Goal: Information Seeking & Learning: Learn about a topic

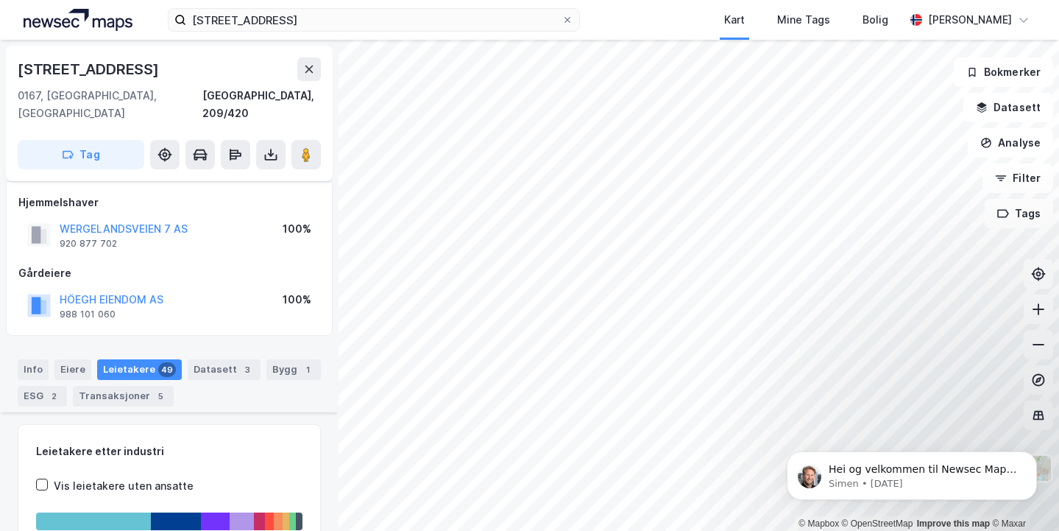
scroll to position [481, 0]
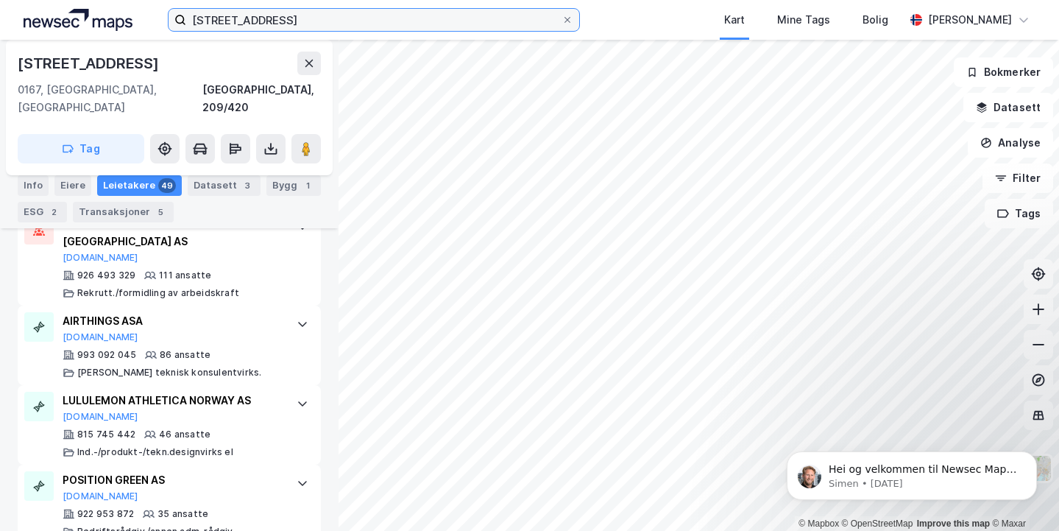
click at [268, 16] on input "[STREET_ADDRESS]" at bounding box center [373, 20] width 375 height 22
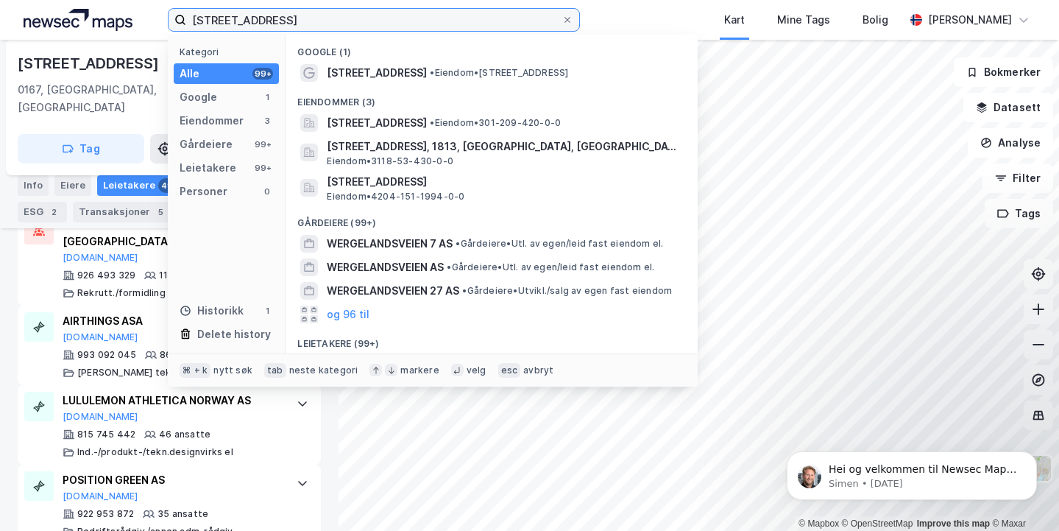
click at [268, 16] on input "[STREET_ADDRESS]" at bounding box center [373, 20] width 375 height 22
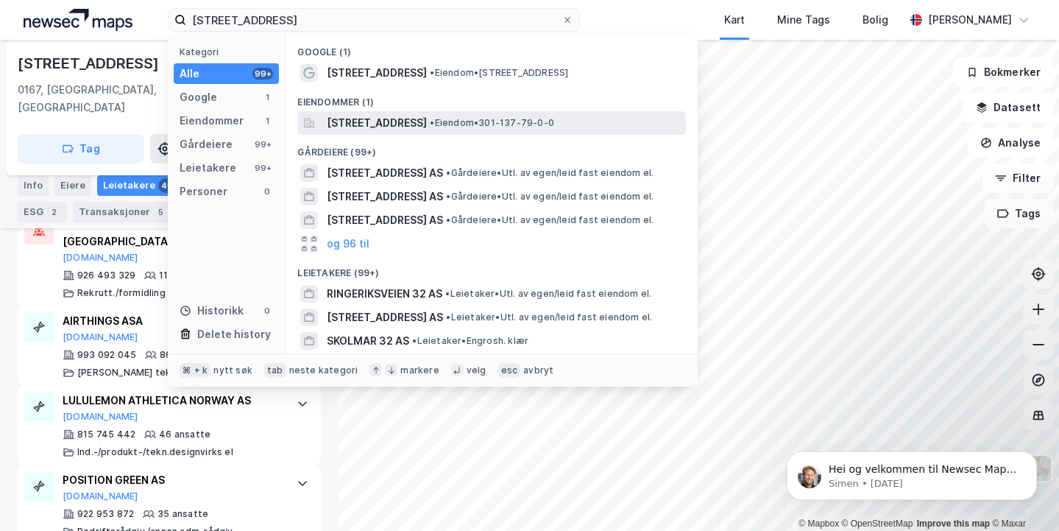
click at [380, 124] on span "[STREET_ADDRESS]" at bounding box center [377, 123] width 100 height 18
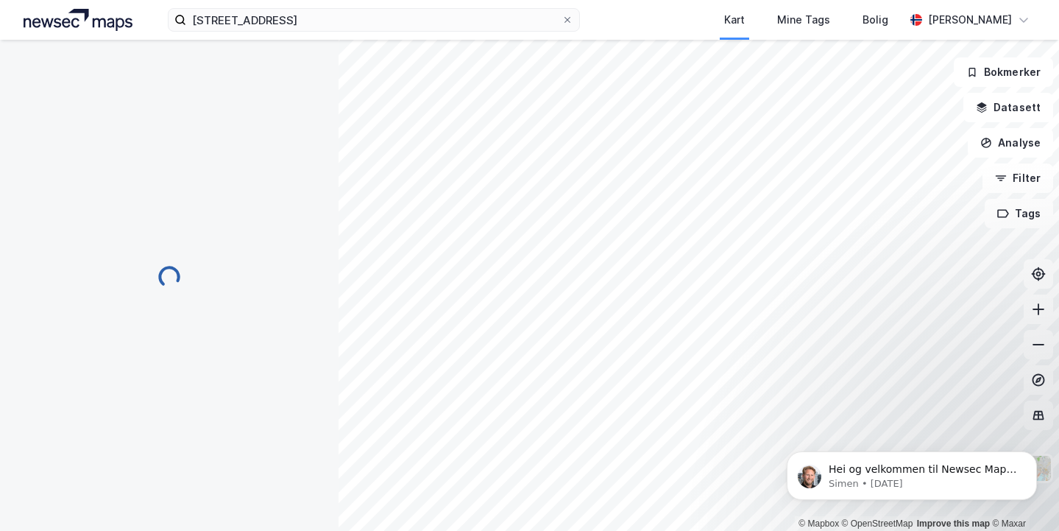
scroll to position [177, 0]
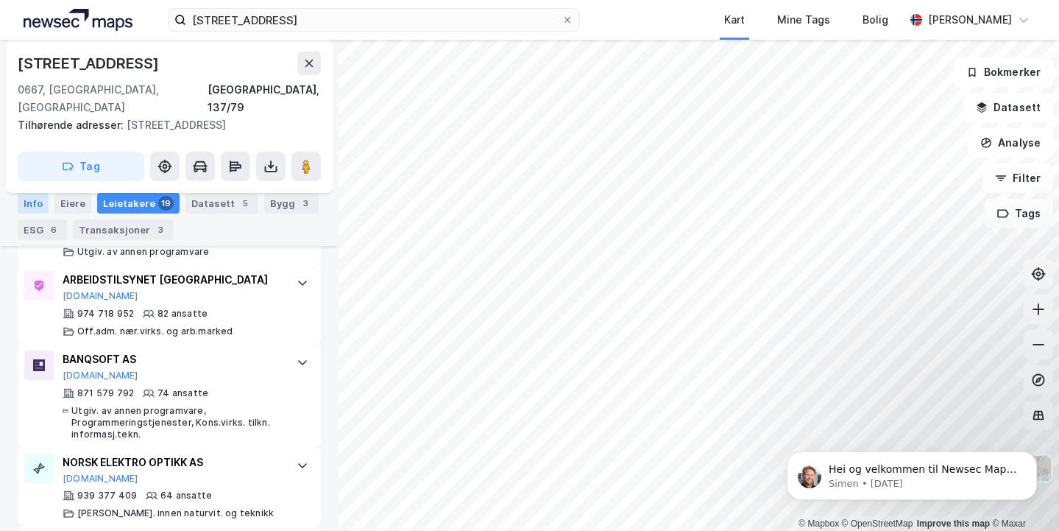
click at [35, 203] on div "Info" at bounding box center [33, 203] width 31 height 21
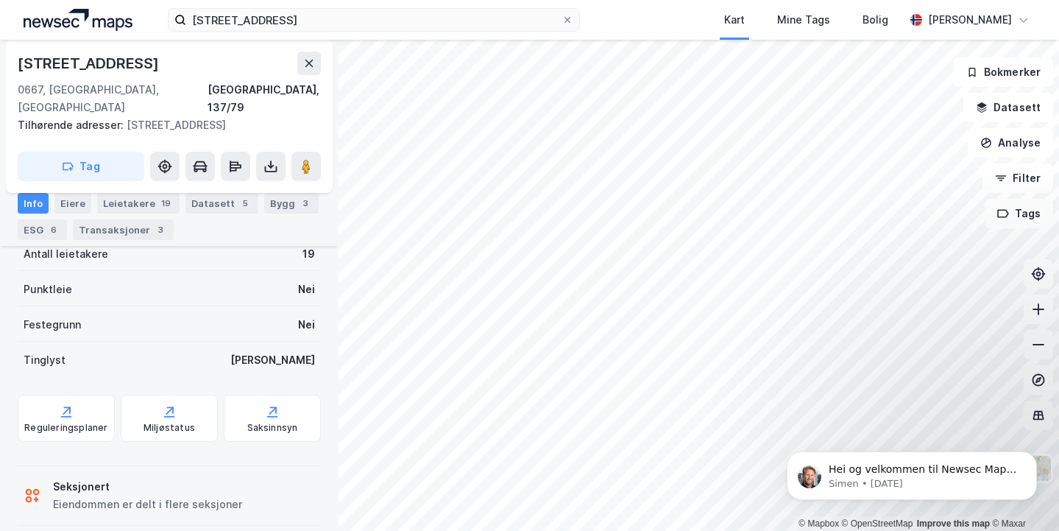
click at [27, 204] on div "Info" at bounding box center [33, 203] width 31 height 21
click at [264, 198] on div "Bygg 3" at bounding box center [291, 203] width 54 height 21
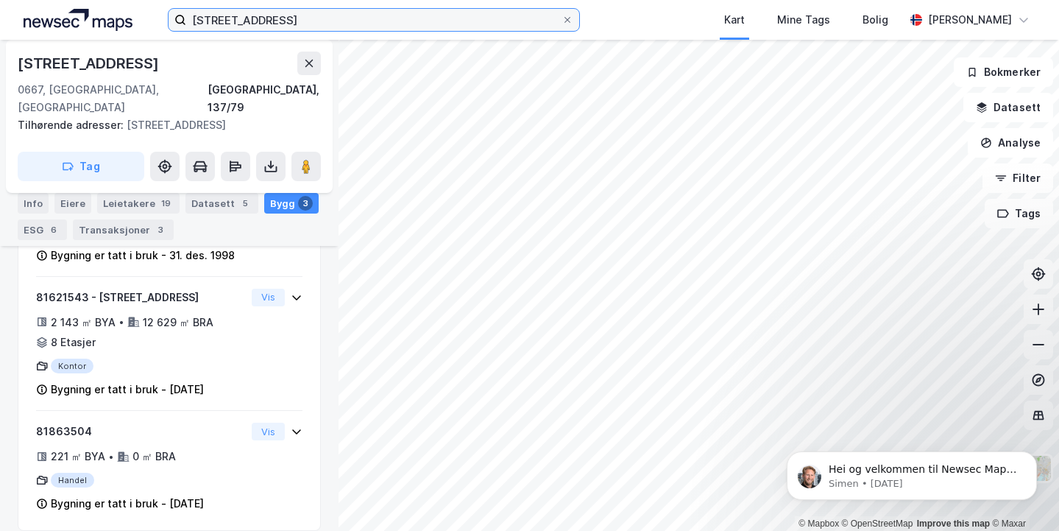
click at [286, 30] on input "[STREET_ADDRESS]" at bounding box center [373, 20] width 375 height 22
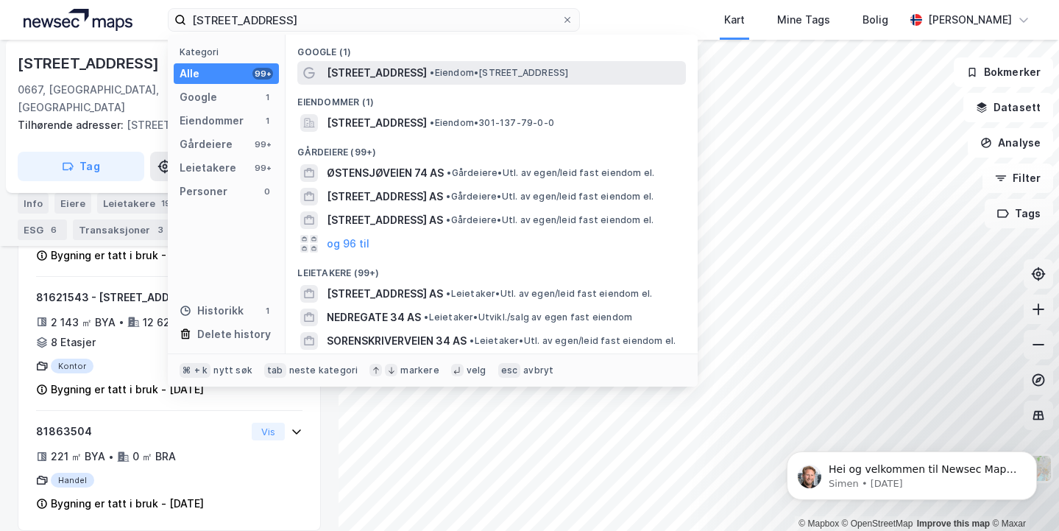
click at [368, 66] on span "[STREET_ADDRESS]" at bounding box center [377, 73] width 100 height 18
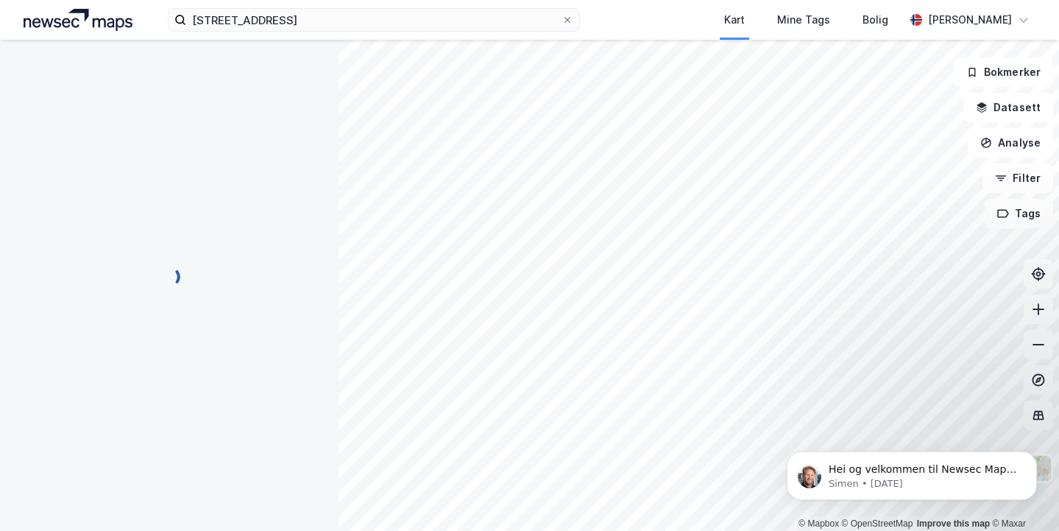
scroll to position [391, 0]
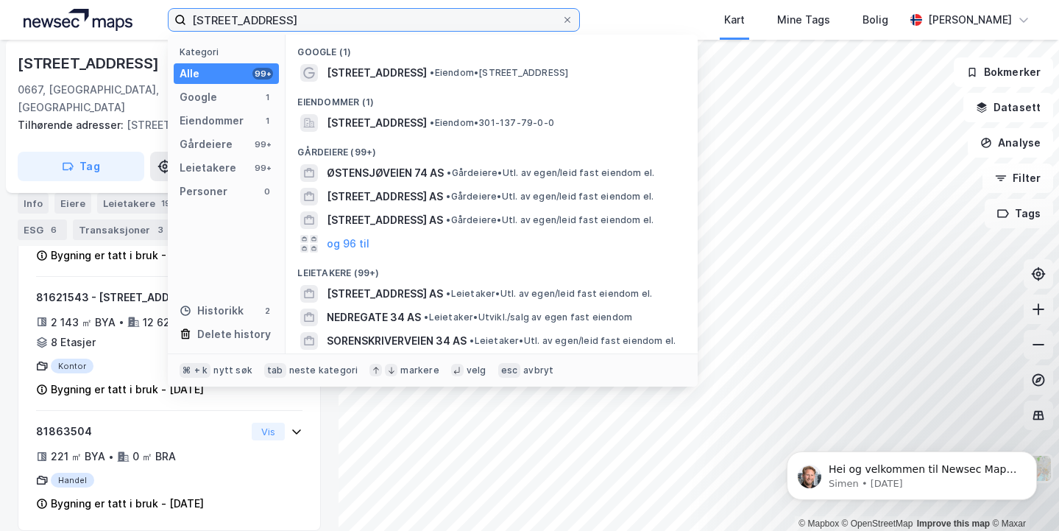
click at [289, 24] on input "[STREET_ADDRESS]" at bounding box center [373, 20] width 375 height 22
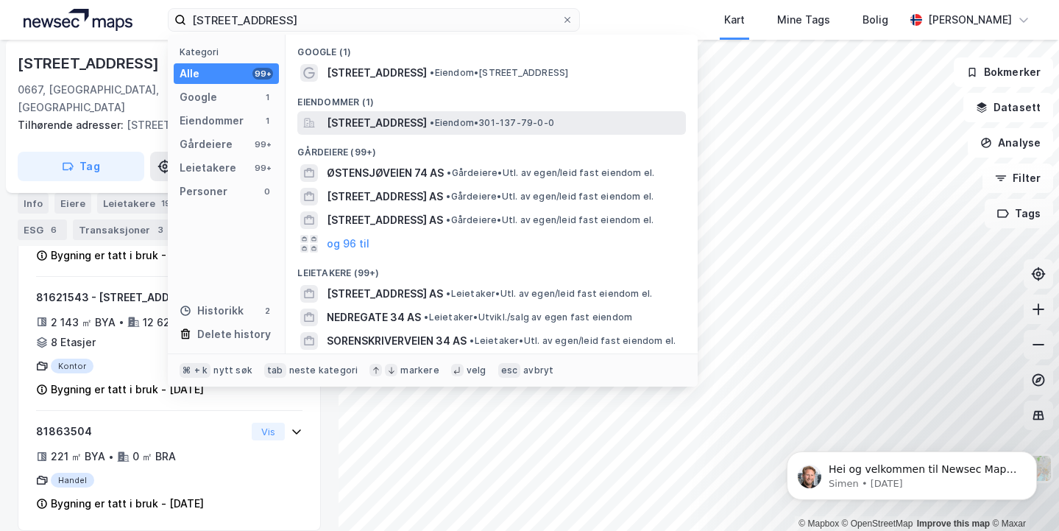
click at [351, 129] on span "[STREET_ADDRESS]" at bounding box center [377, 123] width 100 height 18
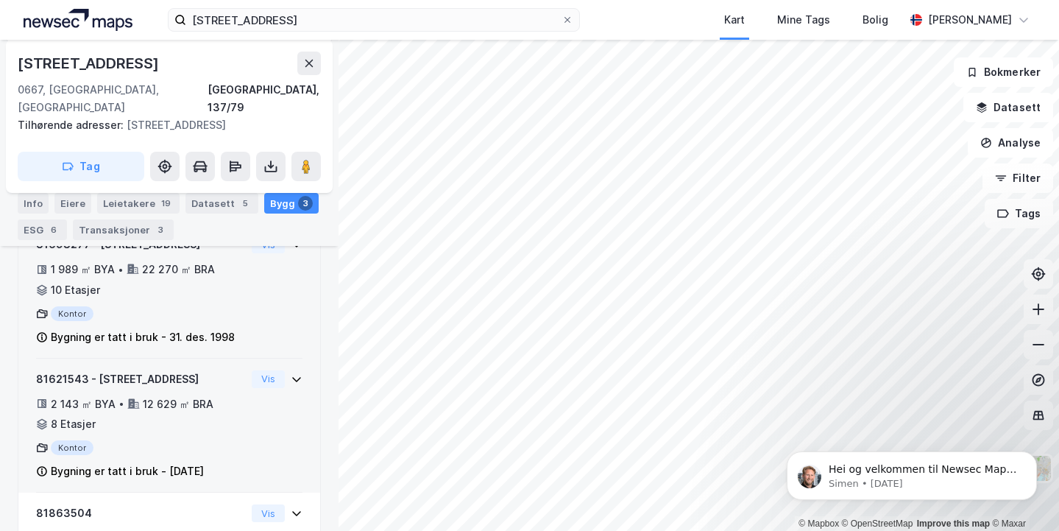
scroll to position [297, 0]
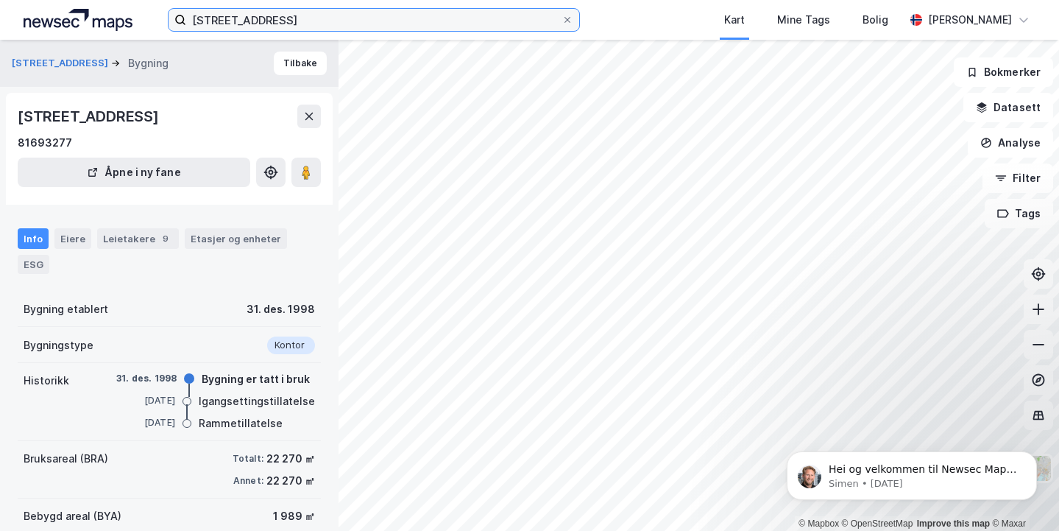
click at [286, 21] on input "[STREET_ADDRESS]" at bounding box center [373, 20] width 375 height 22
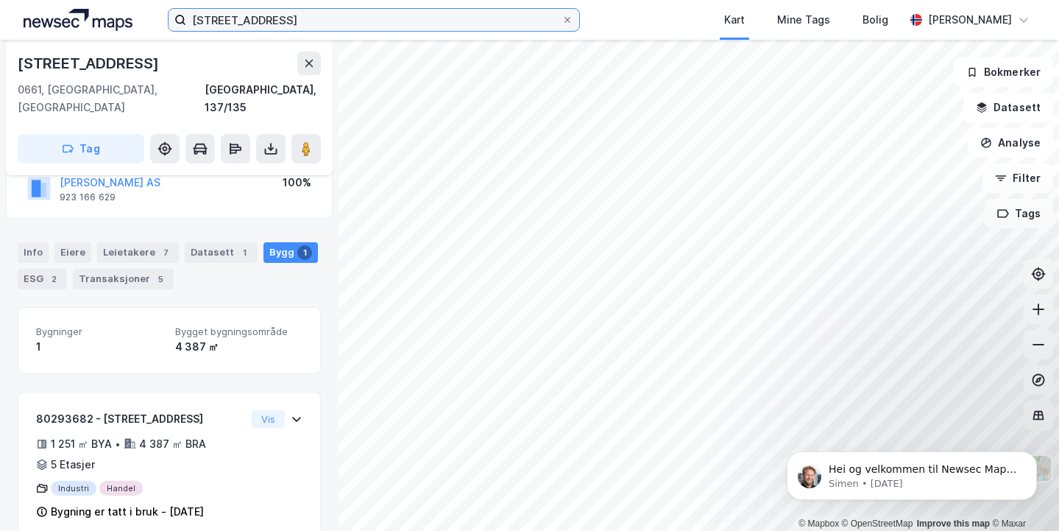
scroll to position [124, 0]
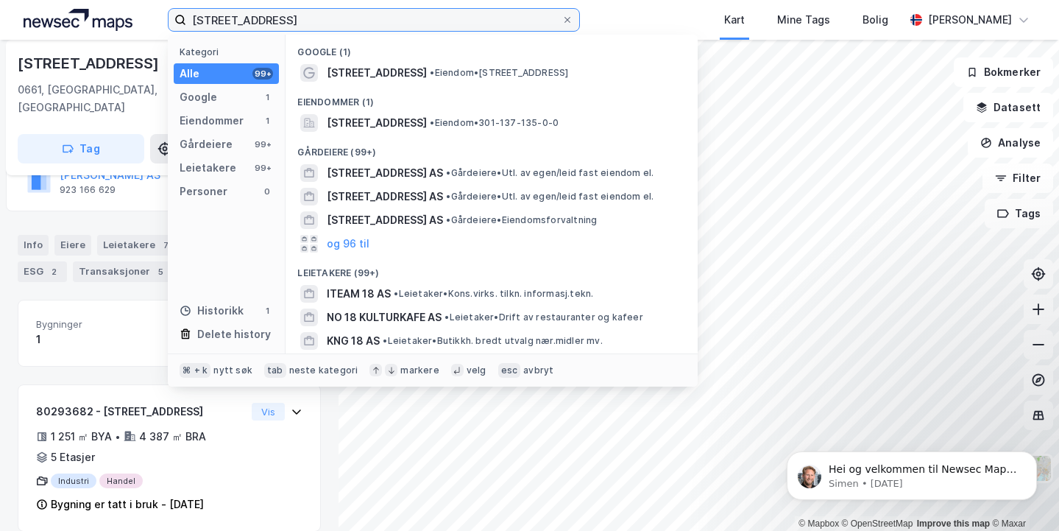
click at [345, 18] on input "[STREET_ADDRESS]" at bounding box center [373, 20] width 375 height 22
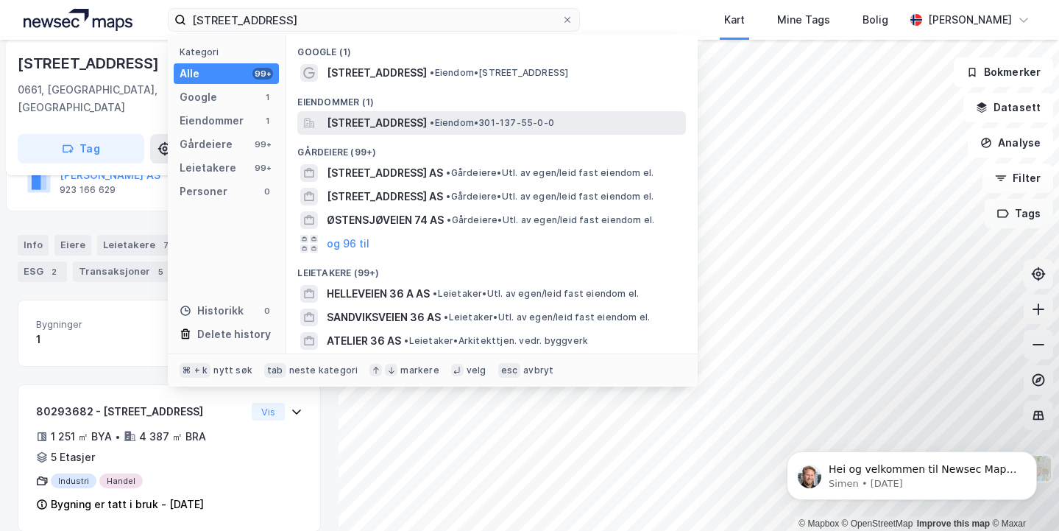
click at [352, 118] on span "[STREET_ADDRESS]" at bounding box center [377, 123] width 100 height 18
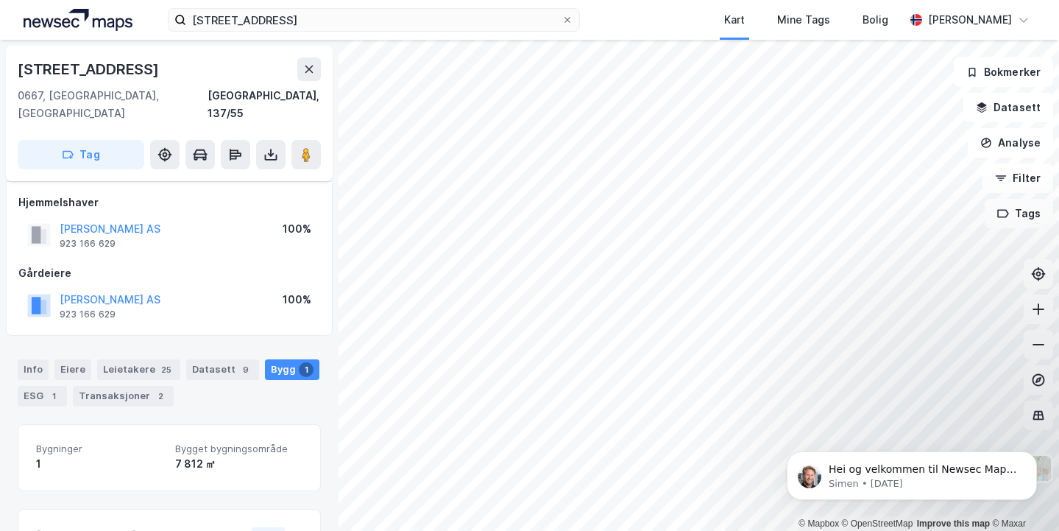
scroll to position [124, 0]
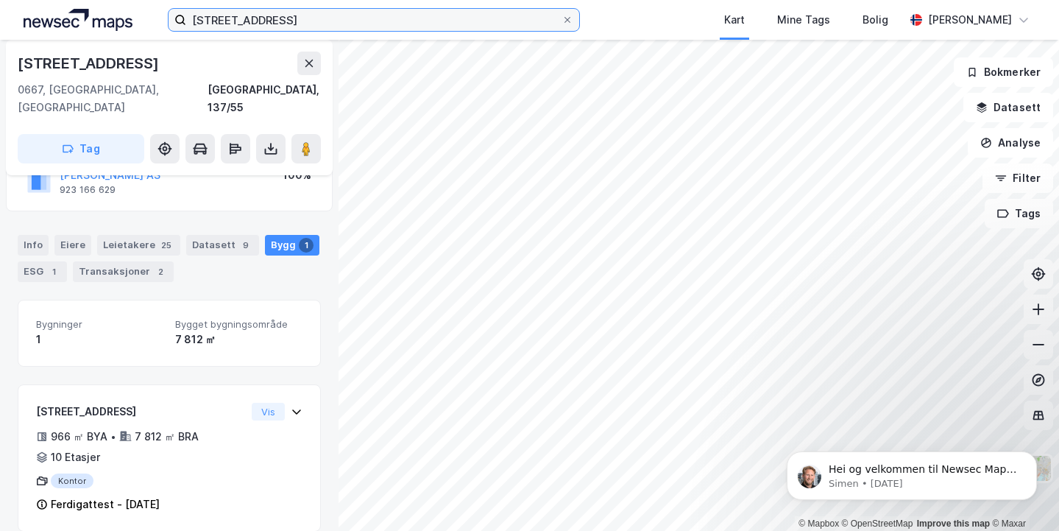
click at [233, 13] on input "[STREET_ADDRESS]" at bounding box center [373, 20] width 375 height 22
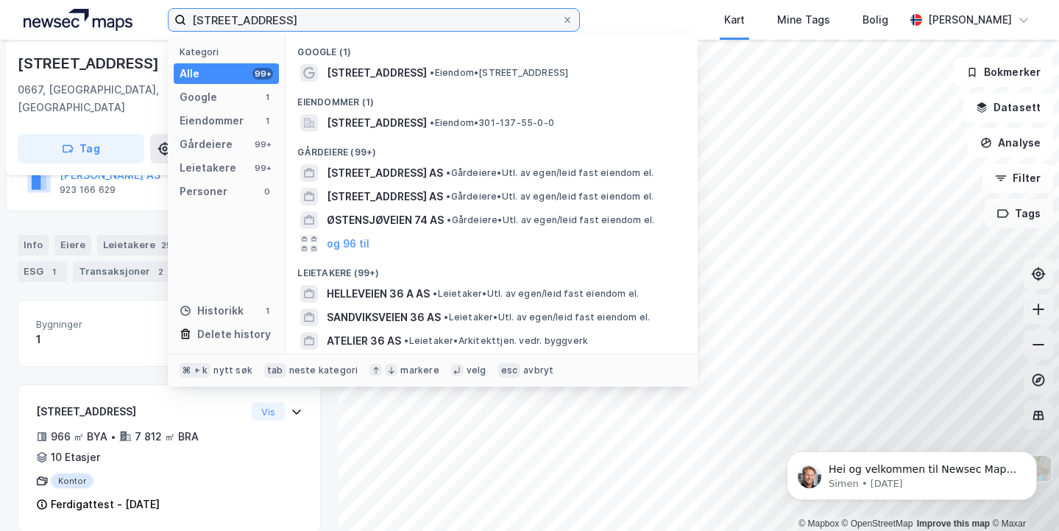
click at [233, 13] on input "[STREET_ADDRESS]" at bounding box center [373, 20] width 375 height 22
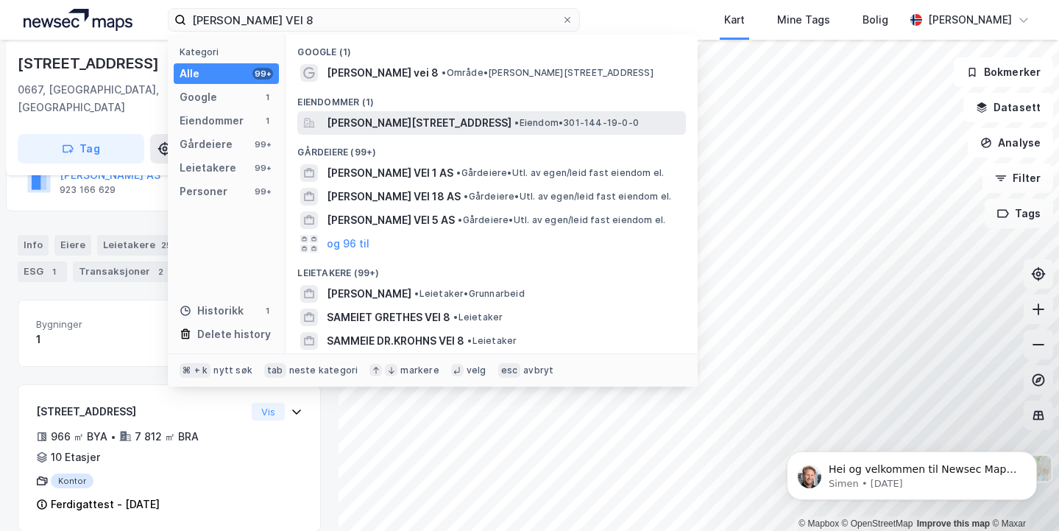
click at [358, 127] on span "[PERSON_NAME][STREET_ADDRESS]" at bounding box center [419, 123] width 185 height 18
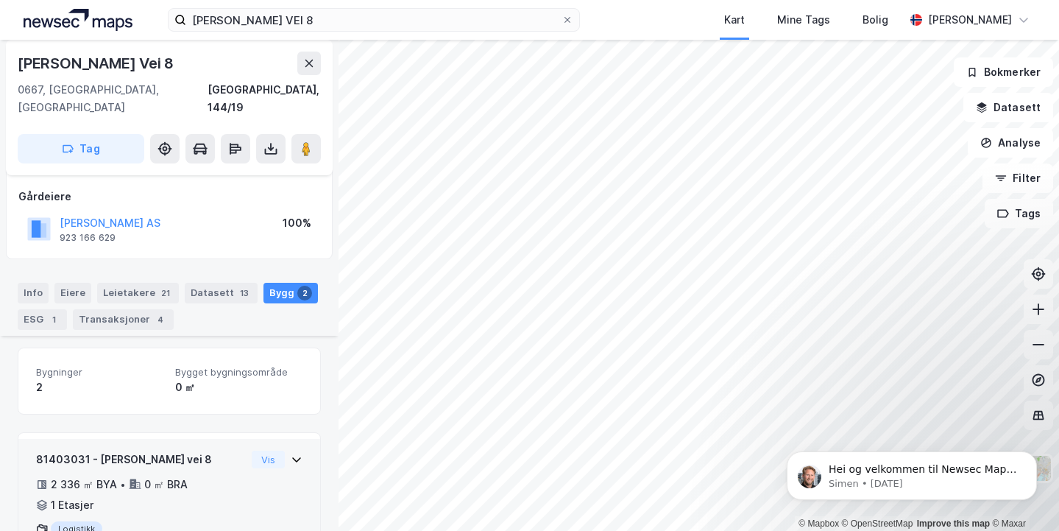
scroll to position [216, 0]
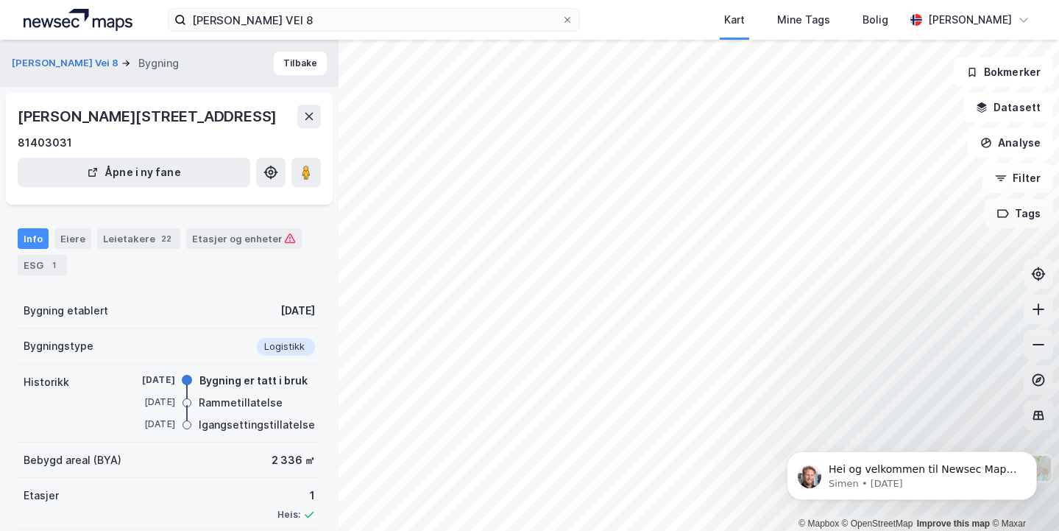
scroll to position [72, 0]
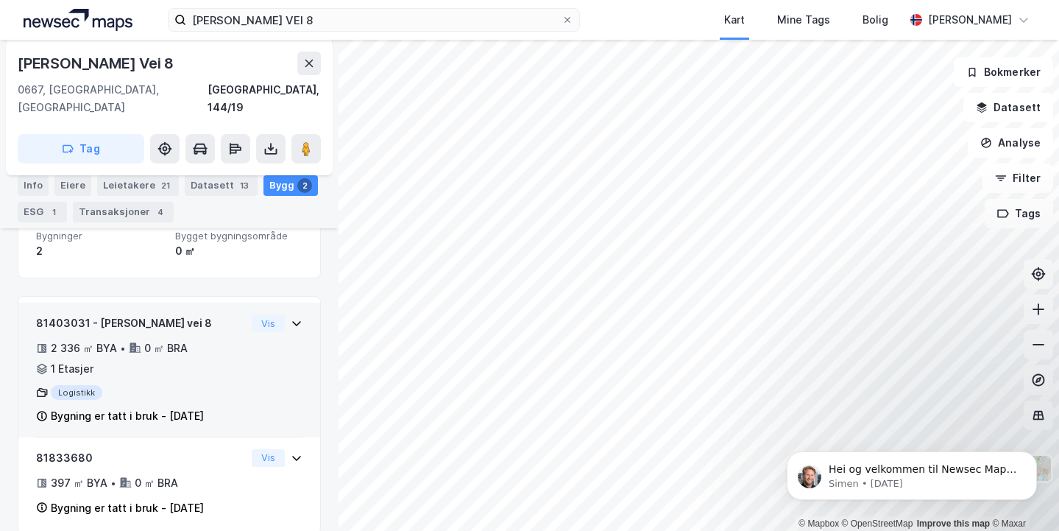
scroll to position [216, 0]
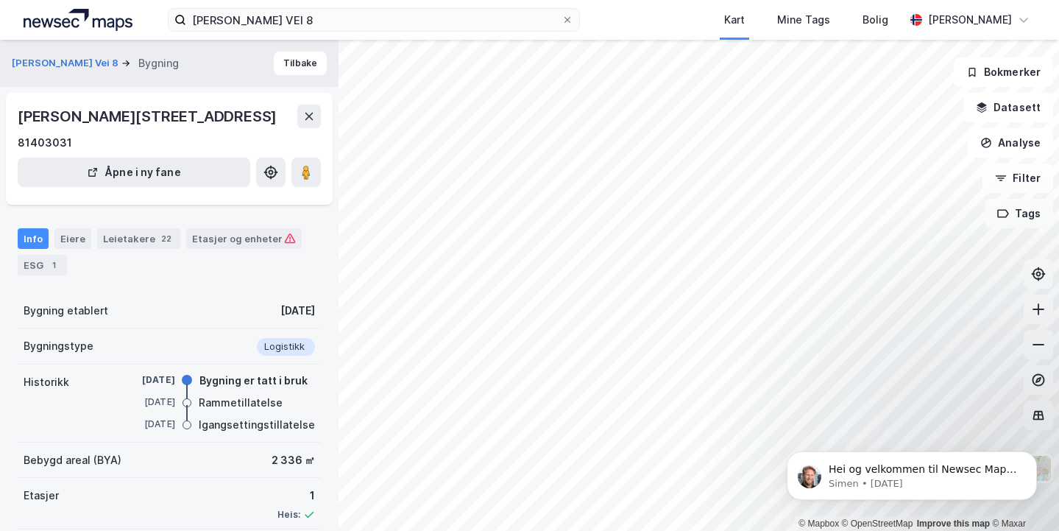
scroll to position [72, 0]
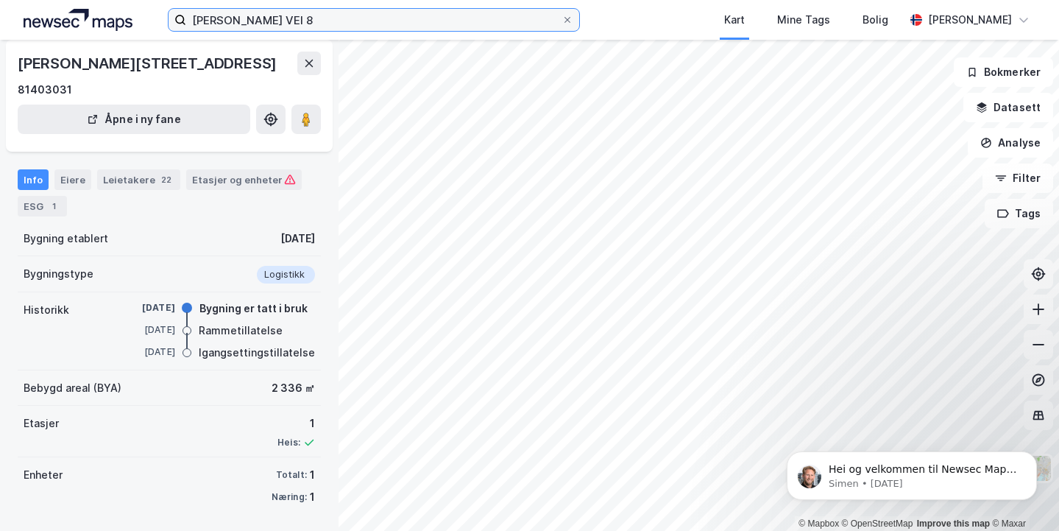
click at [310, 20] on input "[PERSON_NAME] VEI 8" at bounding box center [373, 20] width 375 height 22
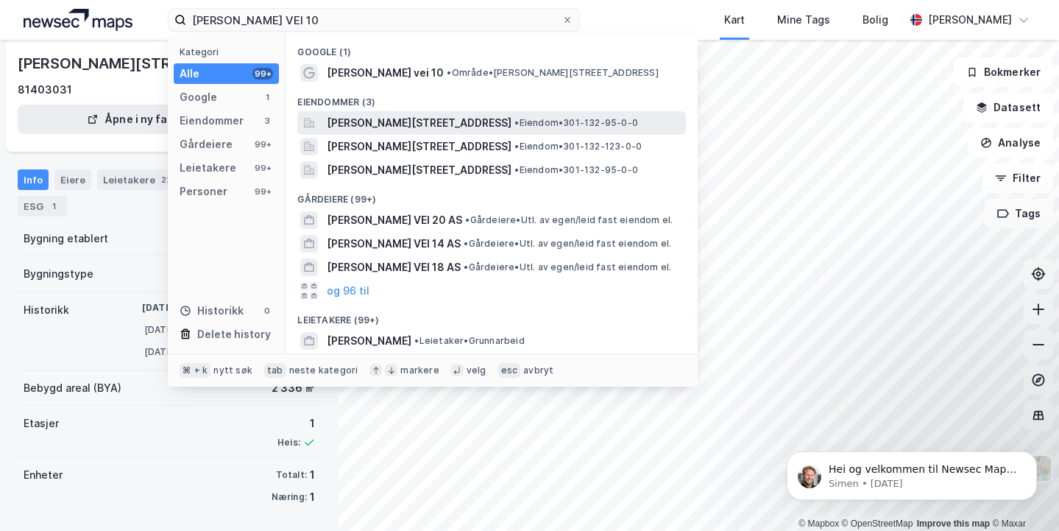
click at [344, 122] on span "[PERSON_NAME][STREET_ADDRESS]" at bounding box center [419, 123] width 185 height 18
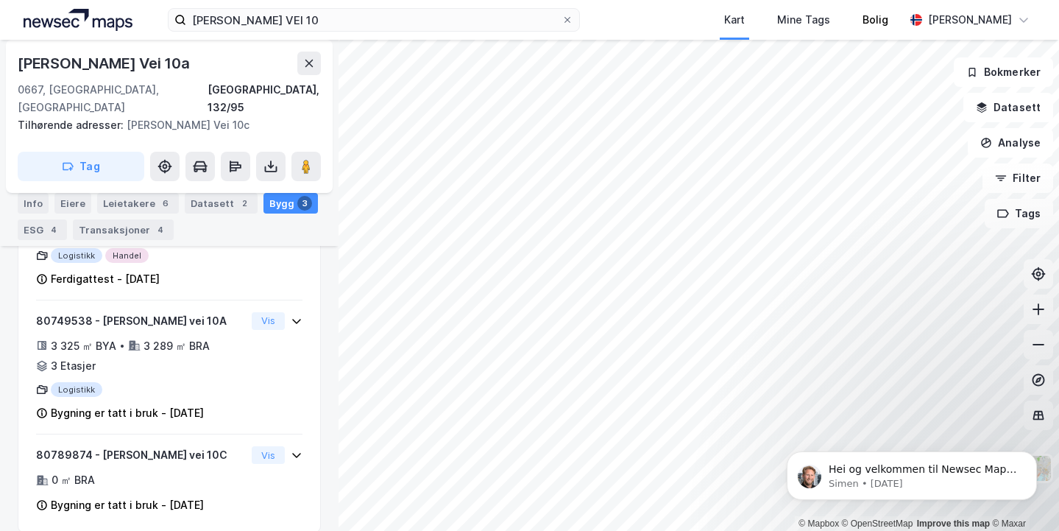
scroll to position [369, 0]
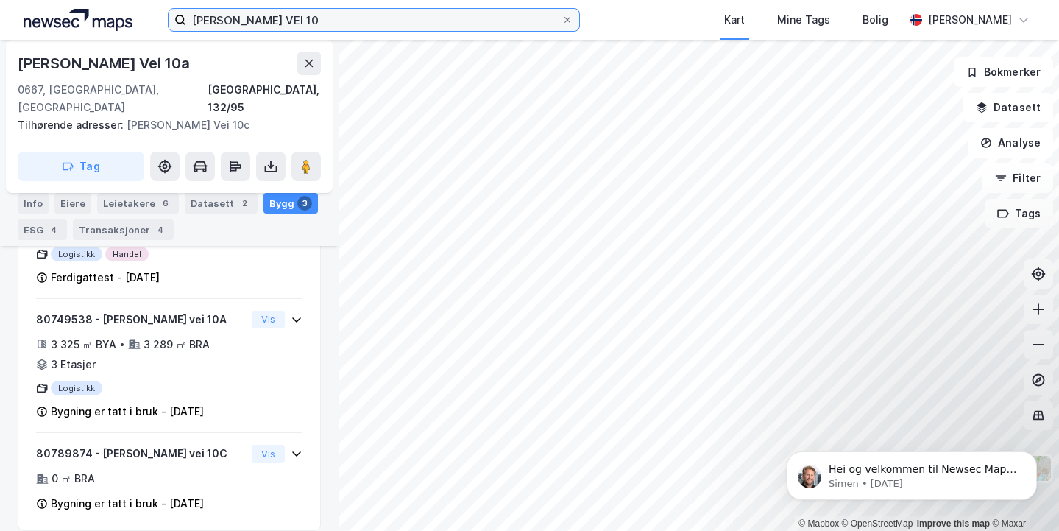
click at [316, 18] on input "[PERSON_NAME] VEI 10" at bounding box center [373, 20] width 375 height 22
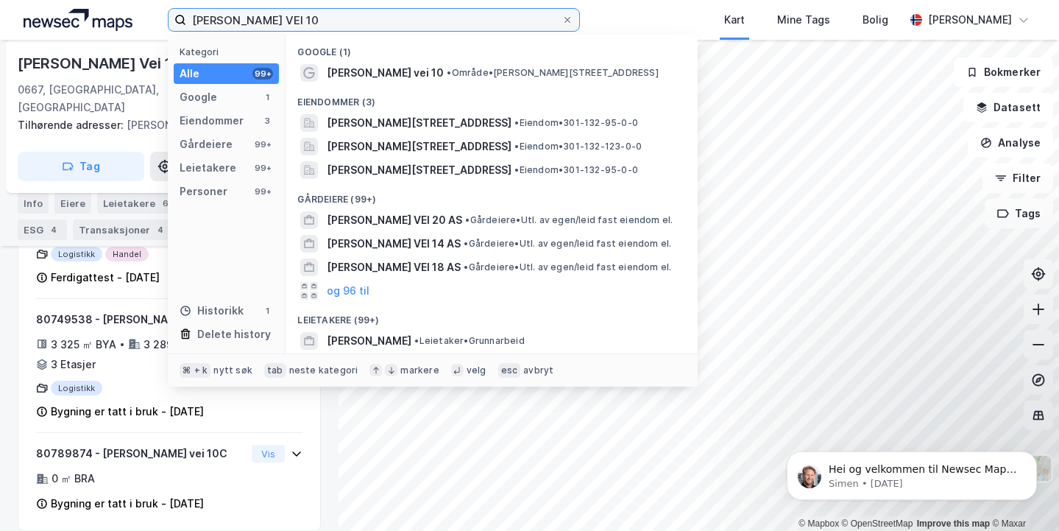
click at [316, 18] on input "[PERSON_NAME] VEI 10" at bounding box center [373, 20] width 375 height 22
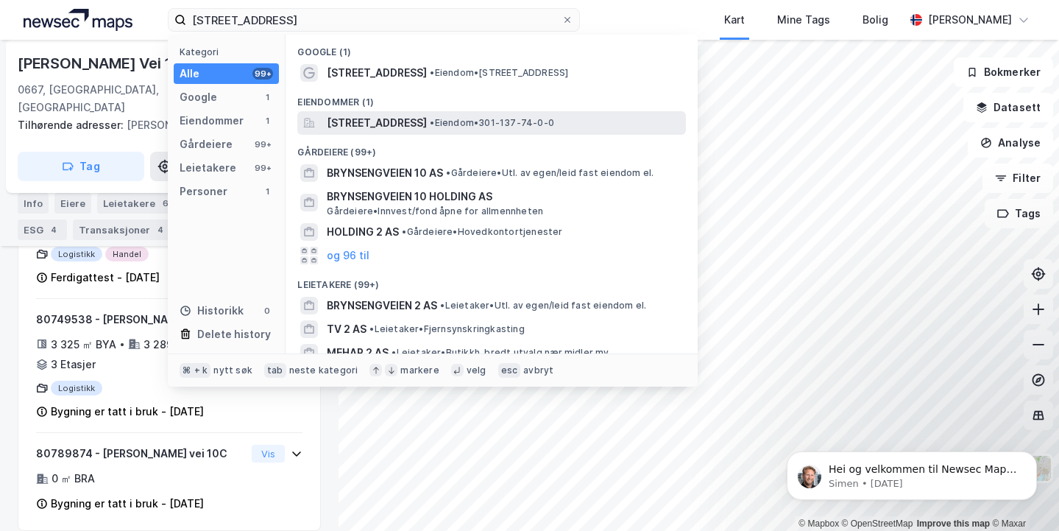
click at [363, 120] on span "[STREET_ADDRESS]" at bounding box center [377, 123] width 100 height 18
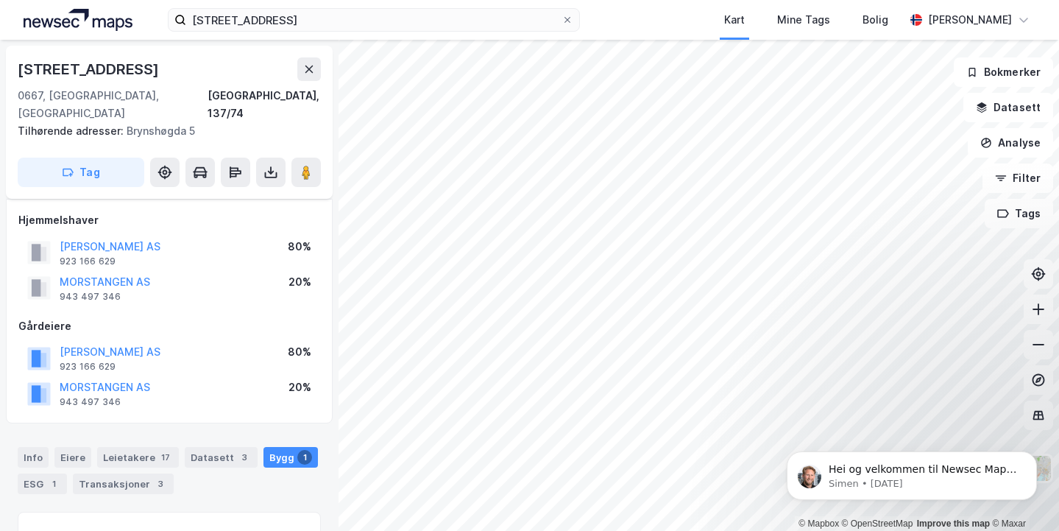
scroll to position [347, 0]
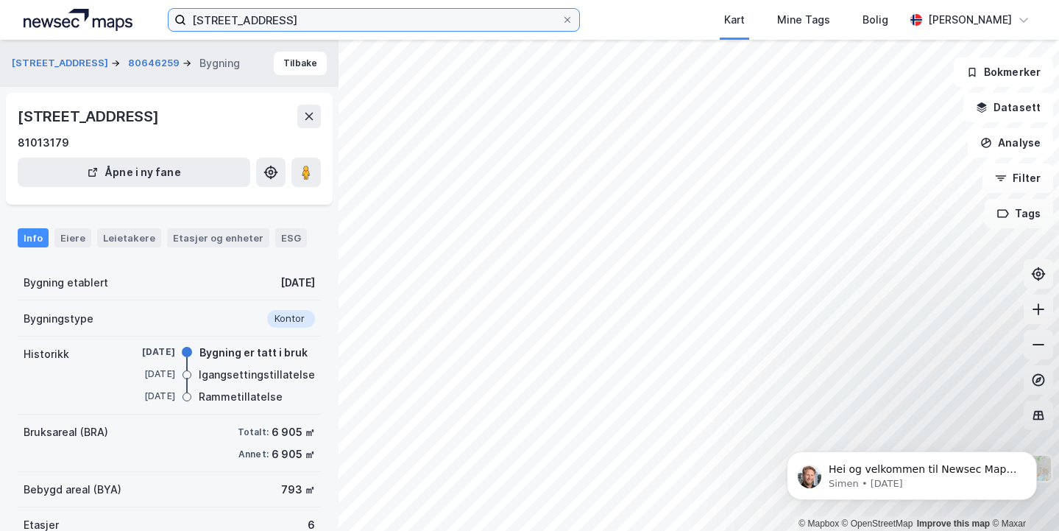
click at [322, 21] on input "[STREET_ADDRESS]" at bounding box center [373, 20] width 375 height 22
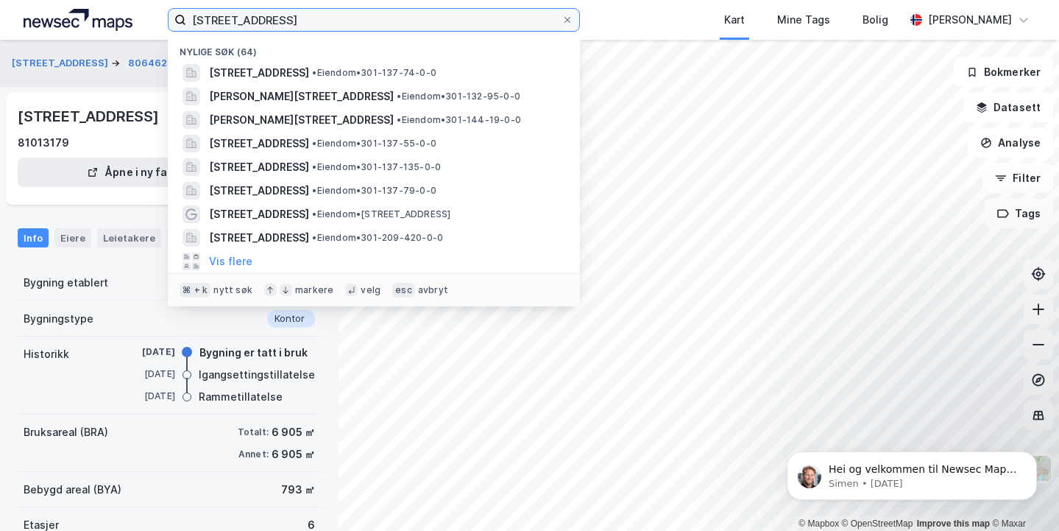
click at [322, 21] on input "[STREET_ADDRESS]" at bounding box center [373, 20] width 375 height 22
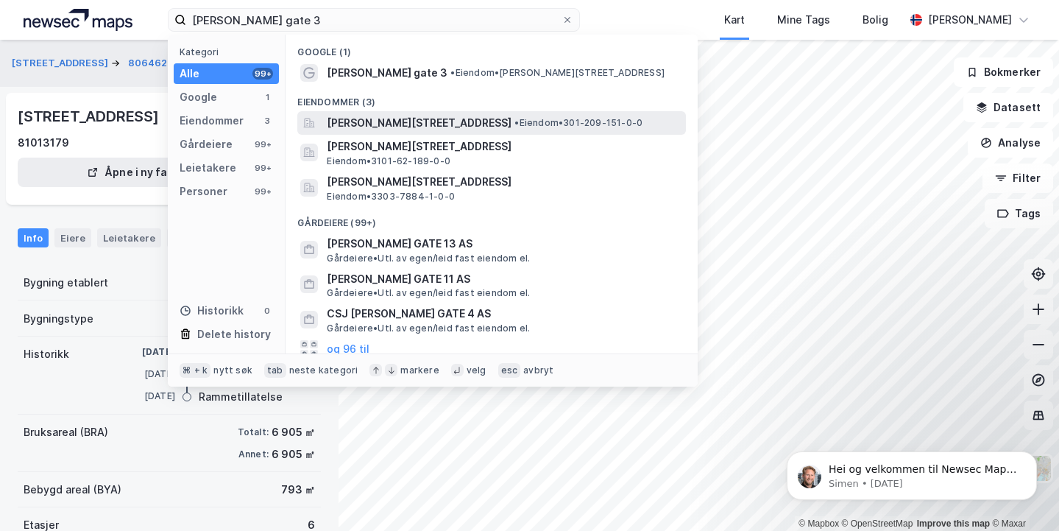
click at [353, 124] on span "[PERSON_NAME][STREET_ADDRESS]" at bounding box center [419, 123] width 185 height 18
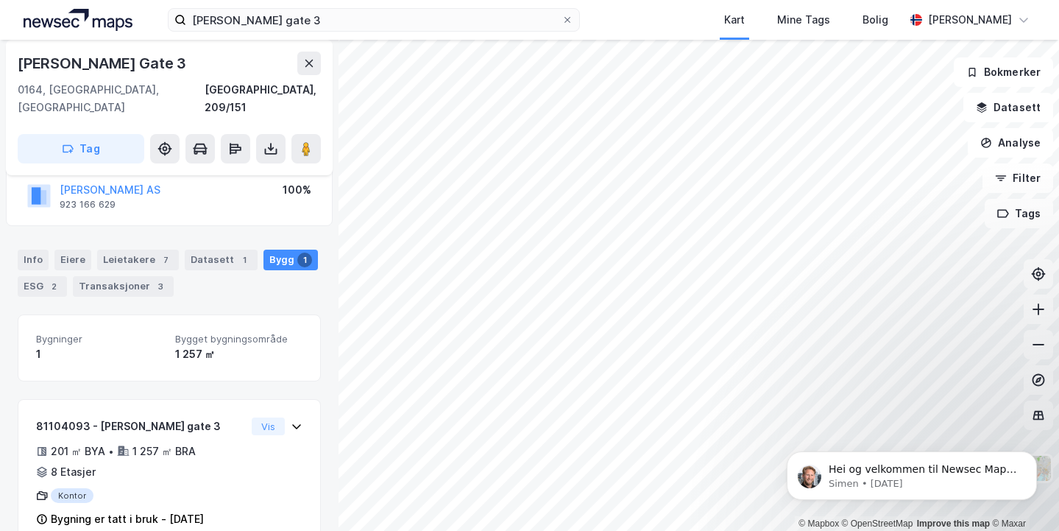
scroll to position [124, 0]
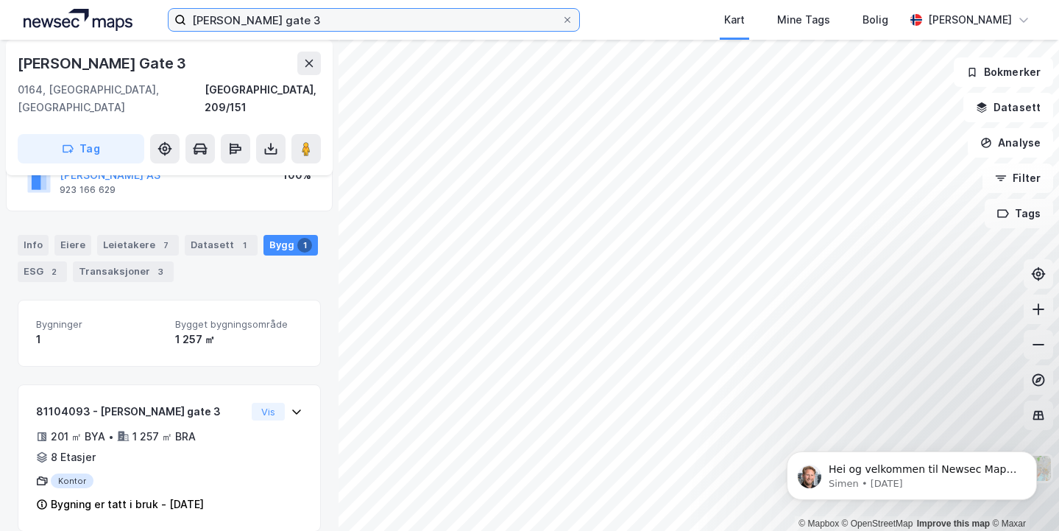
click at [248, 20] on input "[PERSON_NAME] gate 3" at bounding box center [373, 20] width 375 height 22
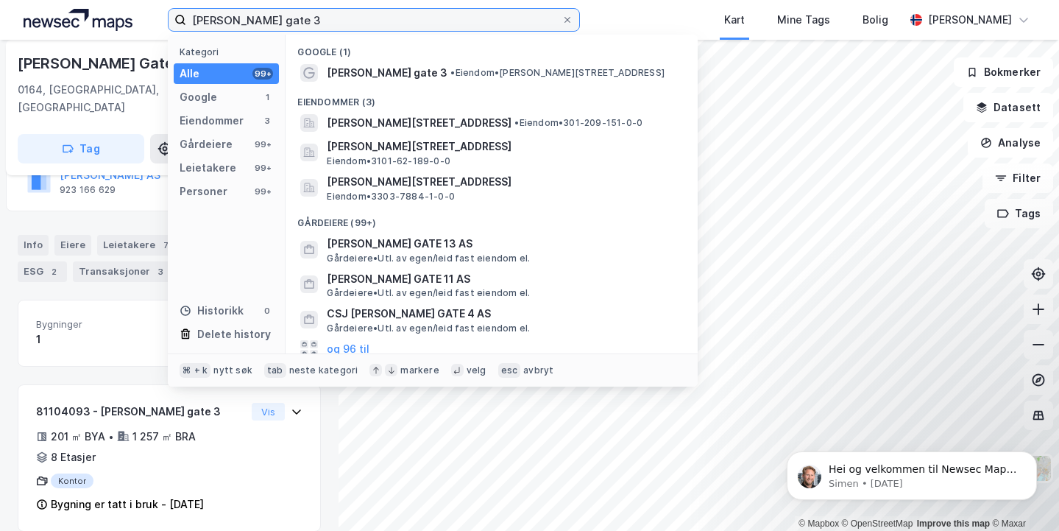
click at [248, 20] on input "[PERSON_NAME] gate 3" at bounding box center [373, 20] width 375 height 22
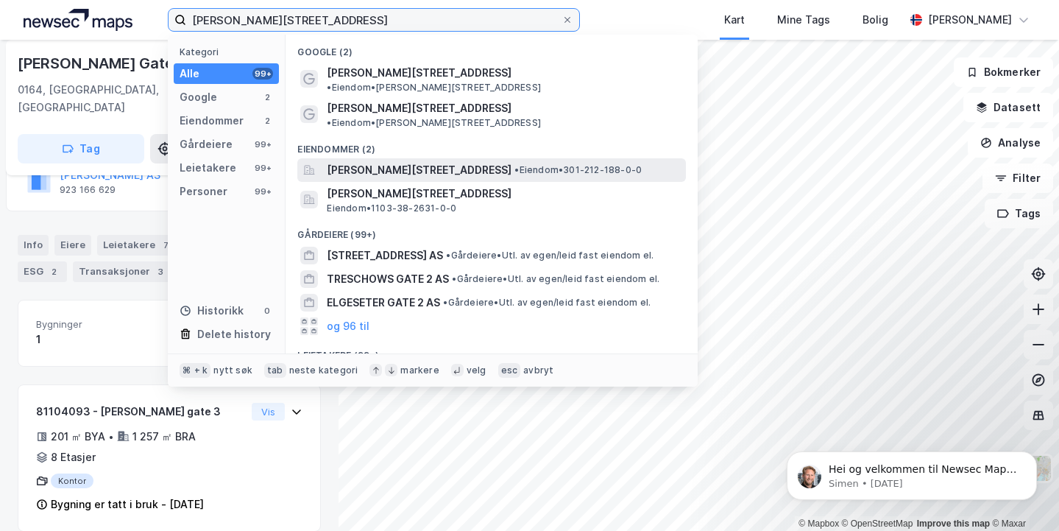
type input "[PERSON_NAME][STREET_ADDRESS]"
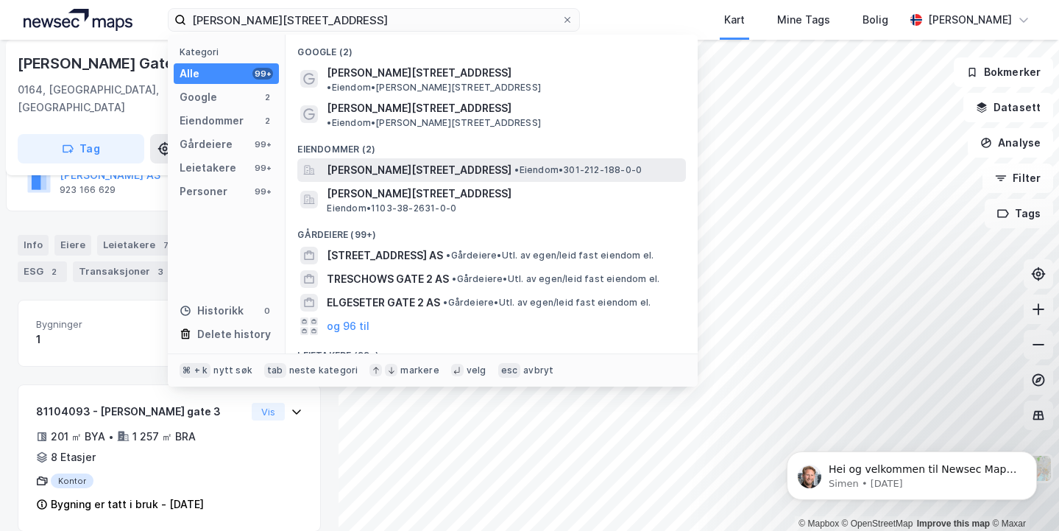
click at [344, 161] on span "[PERSON_NAME][STREET_ADDRESS]" at bounding box center [419, 170] width 185 height 18
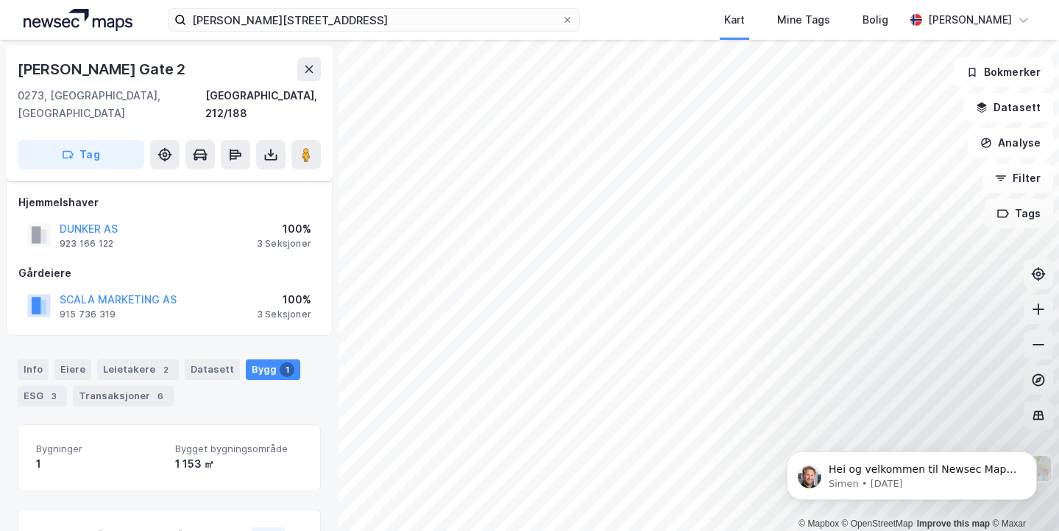
scroll to position [124, 0]
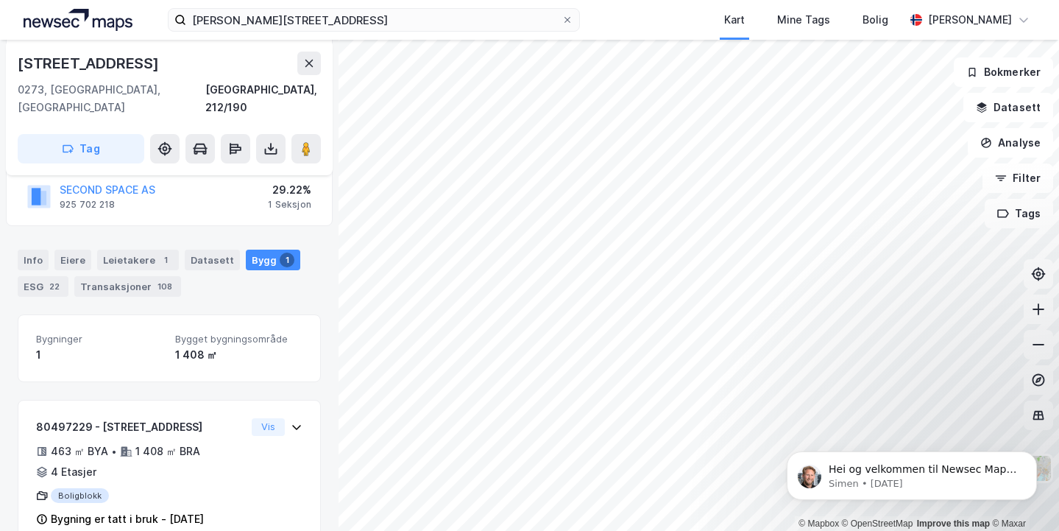
scroll to position [385, 0]
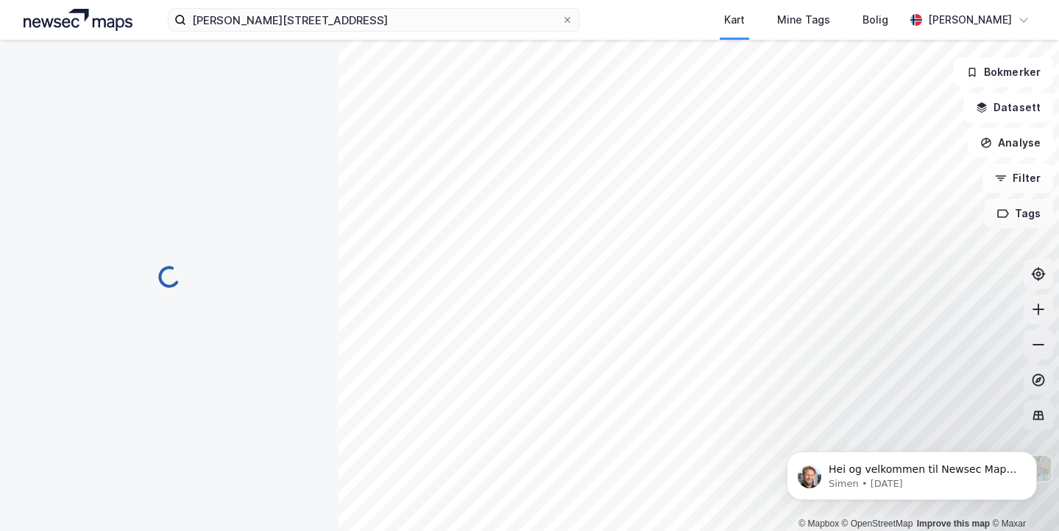
scroll to position [124, 0]
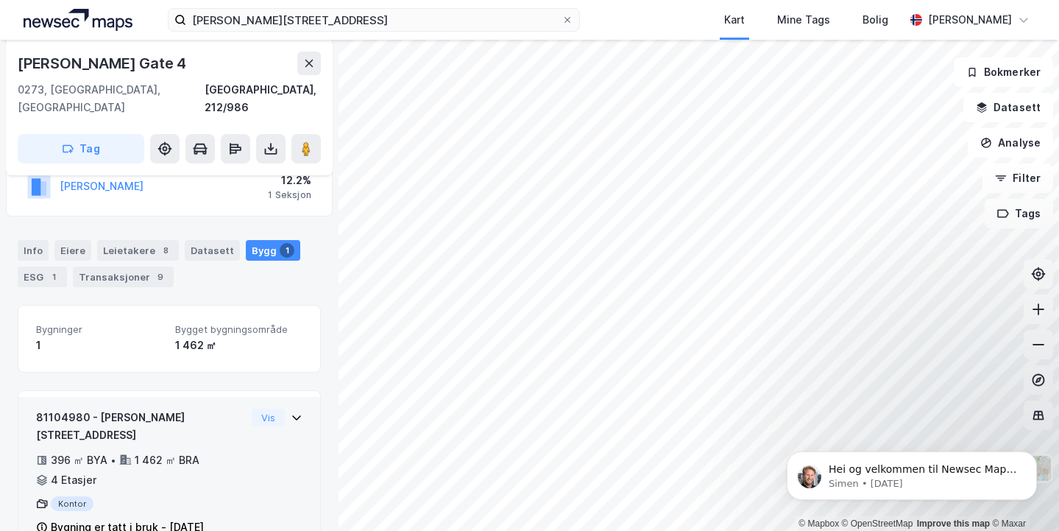
scroll to position [195, 0]
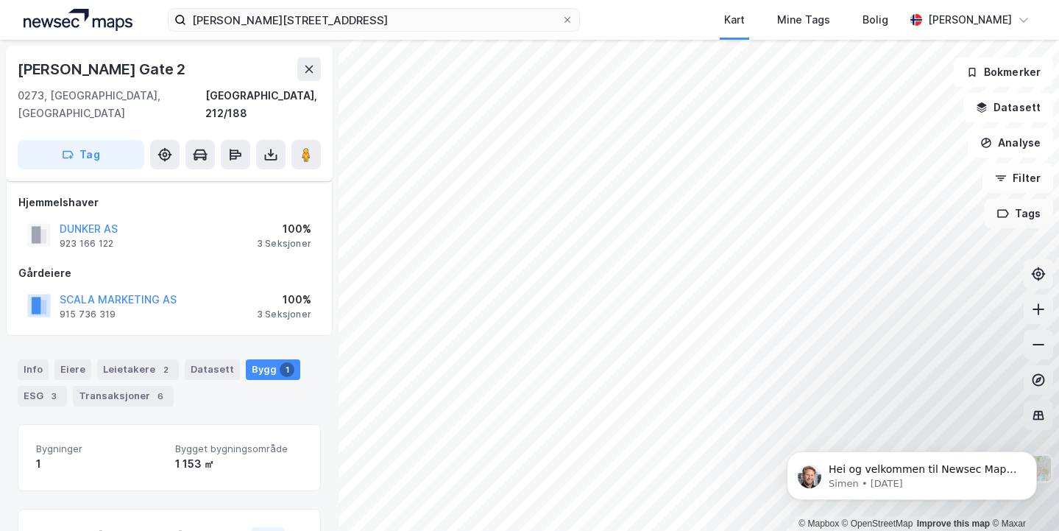
scroll to position [124, 0]
